Goal: Task Accomplishment & Management: Use online tool/utility

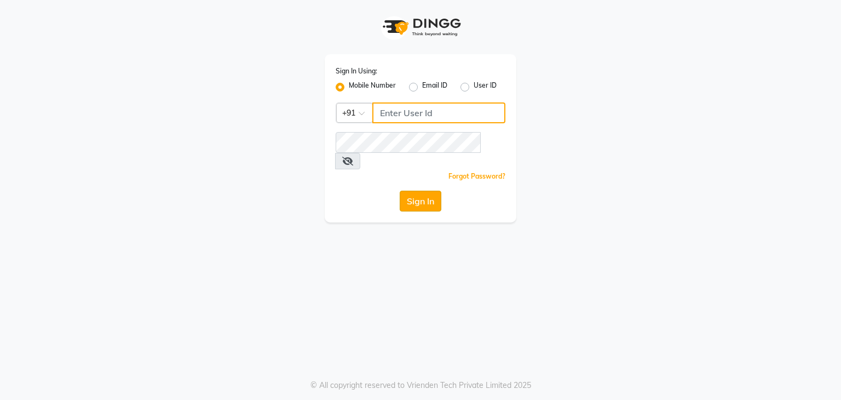
type input "7760024377"
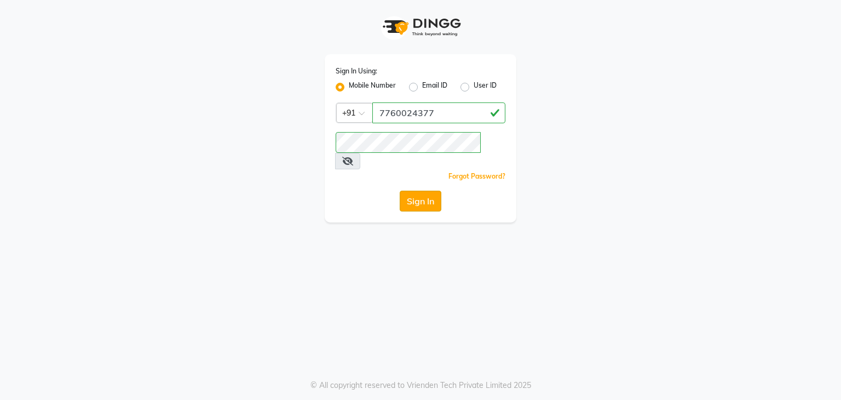
click at [430, 190] on button "Sign In" at bounding box center [421, 200] width 42 height 21
click at [430, 190] on div "Sign In" at bounding box center [420, 200] width 170 height 21
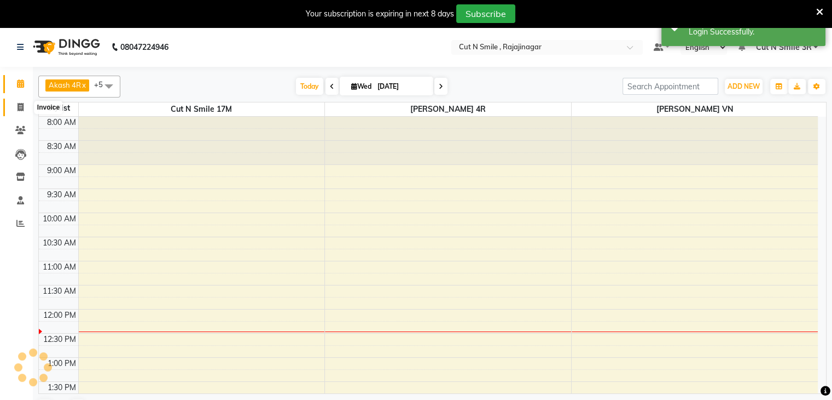
click at [21, 108] on icon at bounding box center [21, 107] width 6 height 8
select select "service"
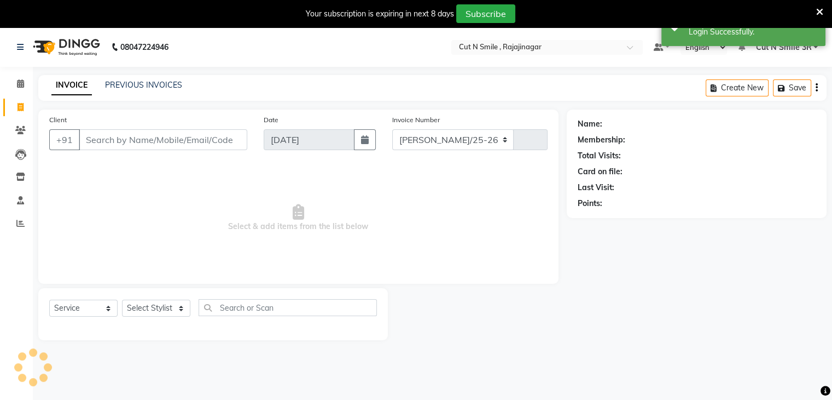
select select "7187"
type input "124"
click at [426, 131] on select "[PERSON_NAME]/25-26 LA/2025-26 SH/25 CH/25 SA/25" at bounding box center [453, 139] width 122 height 21
select select "7181"
click at [392, 129] on select "[PERSON_NAME]/25-26 LA/2025-26 SH/25 CH/25 SA/25" at bounding box center [453, 139] width 122 height 21
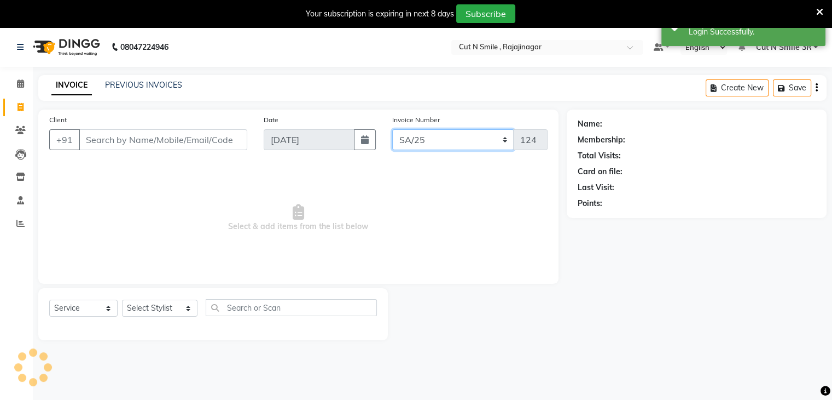
type input "2618"
